Goal: Task Accomplishment & Management: Manage account settings

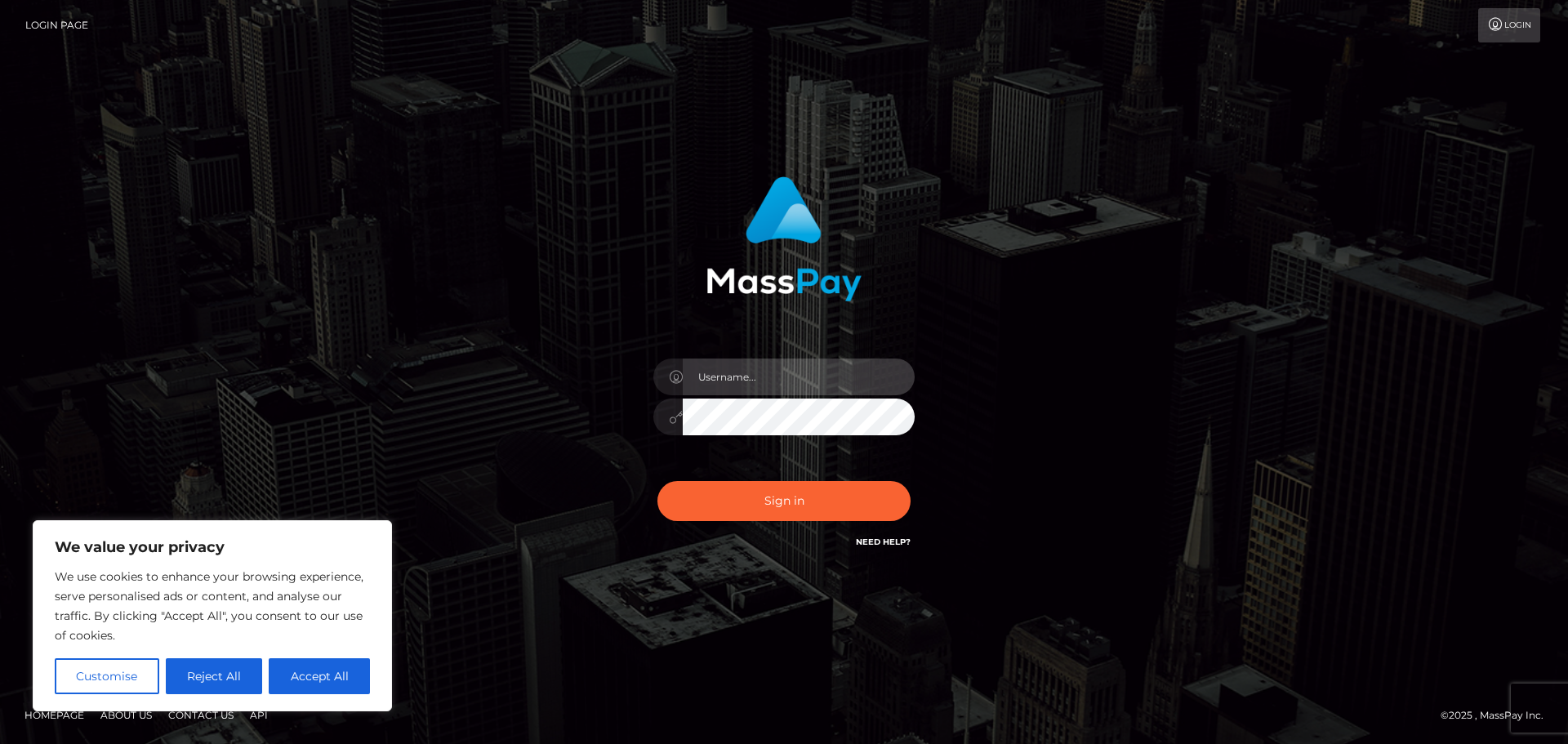
click at [748, 369] on input "text" at bounding box center [799, 377] width 232 height 37
click at [820, 384] on input "text" at bounding box center [799, 377] width 232 height 37
type input "[EMAIL_ADDRESS][DOMAIN_NAME]"
click at [658, 481] on button "Sign in" at bounding box center [784, 502] width 253 height 40
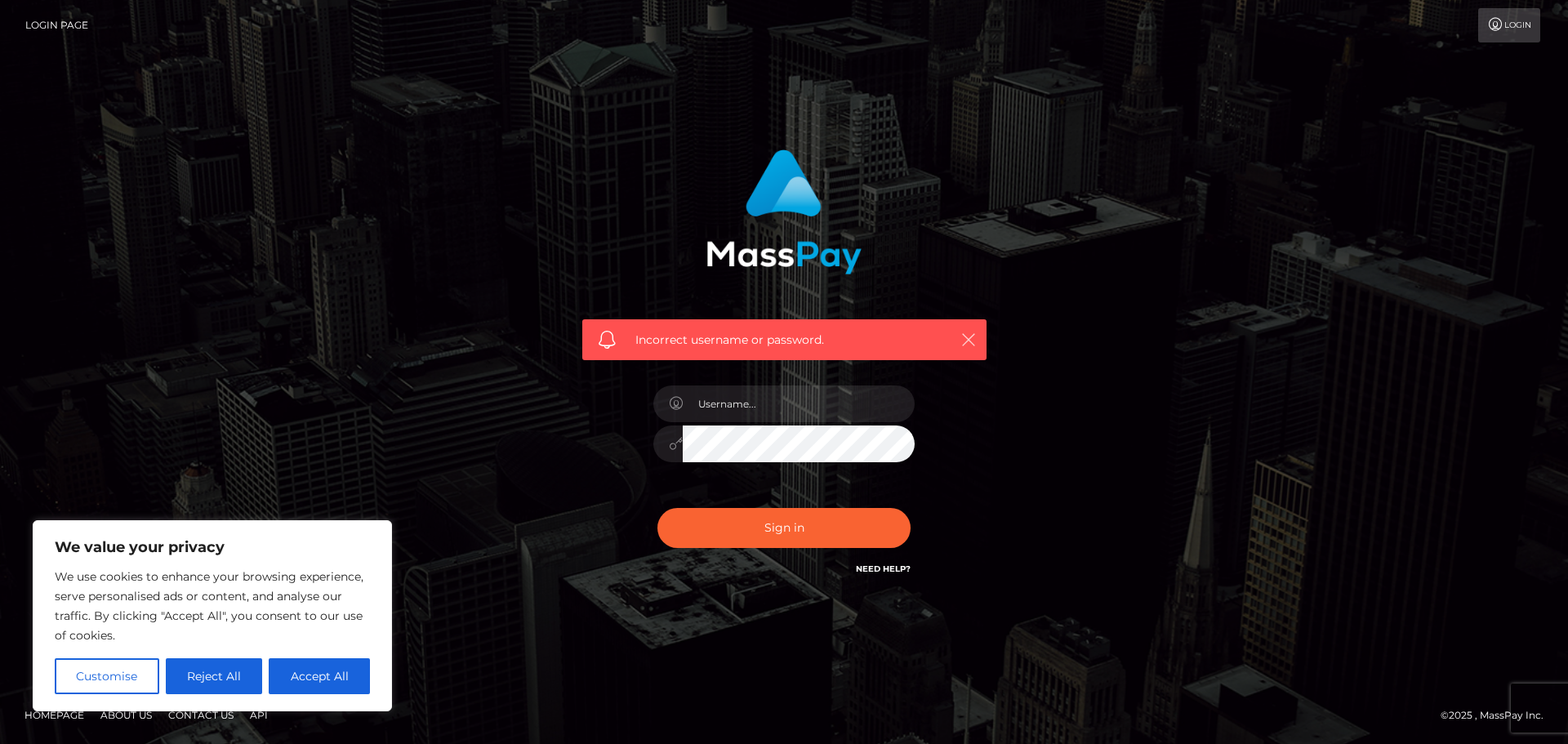
click at [971, 341] on icon "button" at bounding box center [968, 340] width 17 height 17
click at [56, 35] on link "Login Page" at bounding box center [57, 25] width 63 height 34
